Goal: Information Seeking & Learning: Learn about a topic

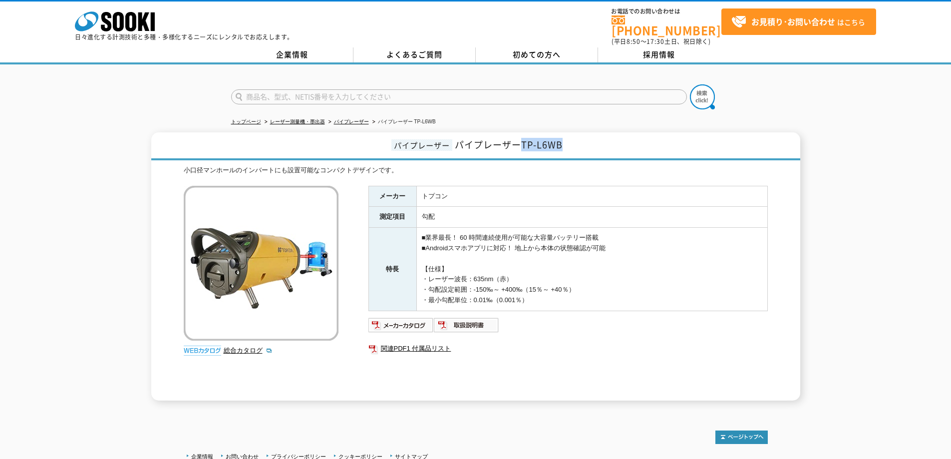
drag, startPoint x: 521, startPoint y: 140, endPoint x: 570, endPoint y: 135, distance: 49.2
click at [570, 135] on h1 "パイプレーザー パイプレーザーTP-L6WB" at bounding box center [475, 146] width 649 height 28
copy span "TP-L6WB"
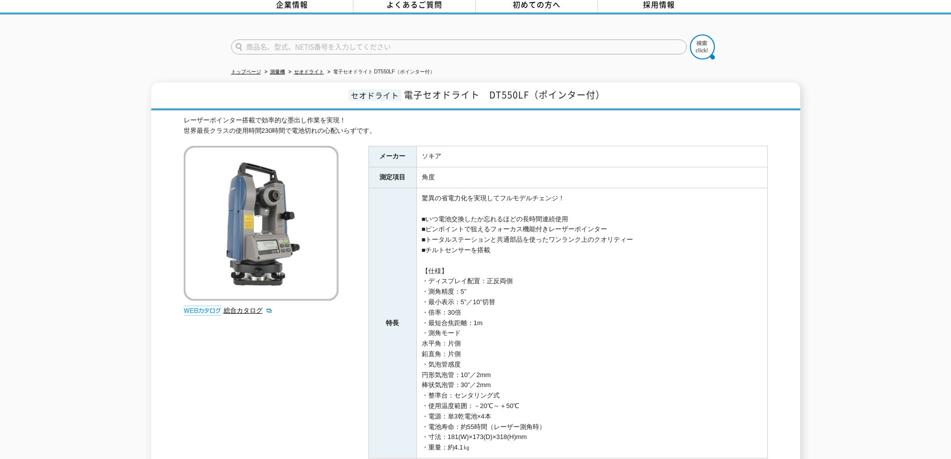
scroll to position [100, 0]
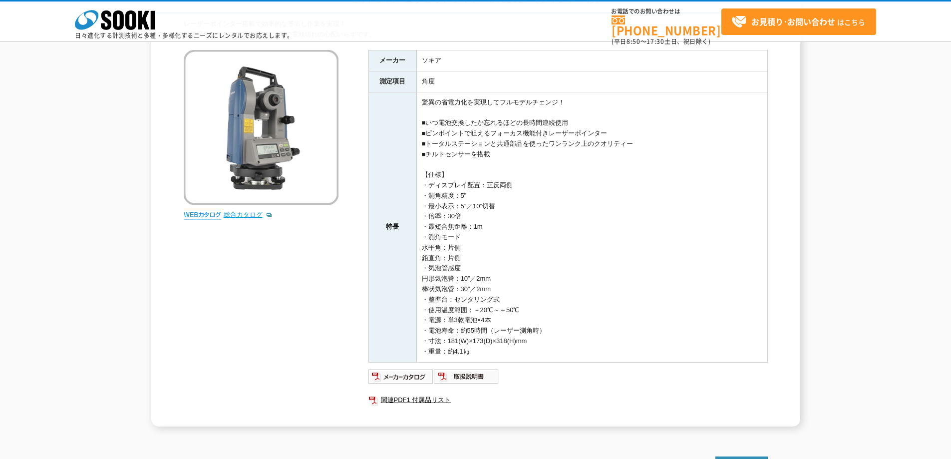
click at [243, 211] on link "総合カタログ" at bounding box center [248, 214] width 49 height 7
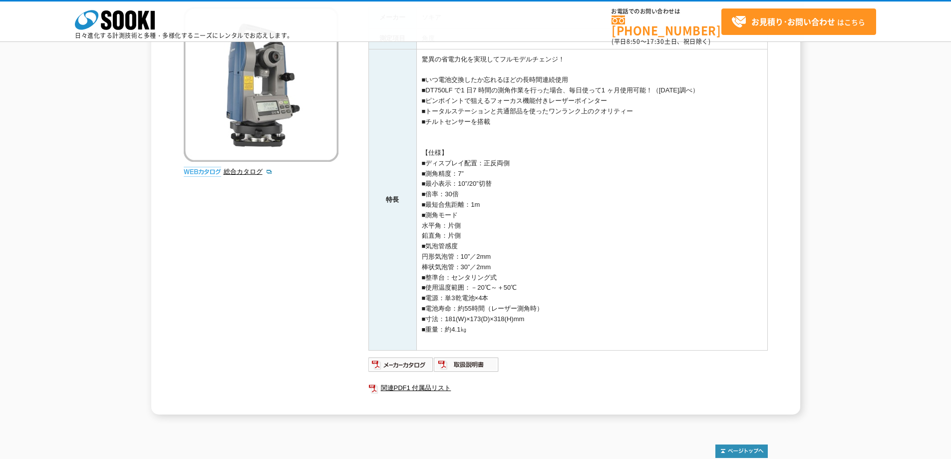
scroll to position [150, 0]
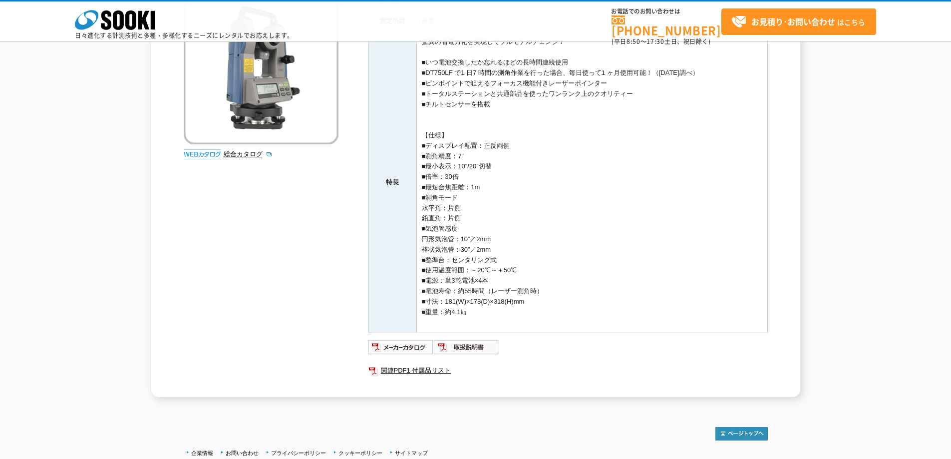
drag, startPoint x: 420, startPoint y: 156, endPoint x: 500, endPoint y: 170, distance: 81.0
click at [500, 170] on td "驚異の省電力化を実現してフルモデルチェンジ！ ■いつ電池交換したか忘れるほどの長時間連続使用 ■DT750LF で1 日7 時間の測角作業を行った場合、毎日使…" at bounding box center [591, 181] width 351 height 301
copy td "■測角精度：7” ■最小表示：10”/20”切替"
